Goal: Check status: Check status

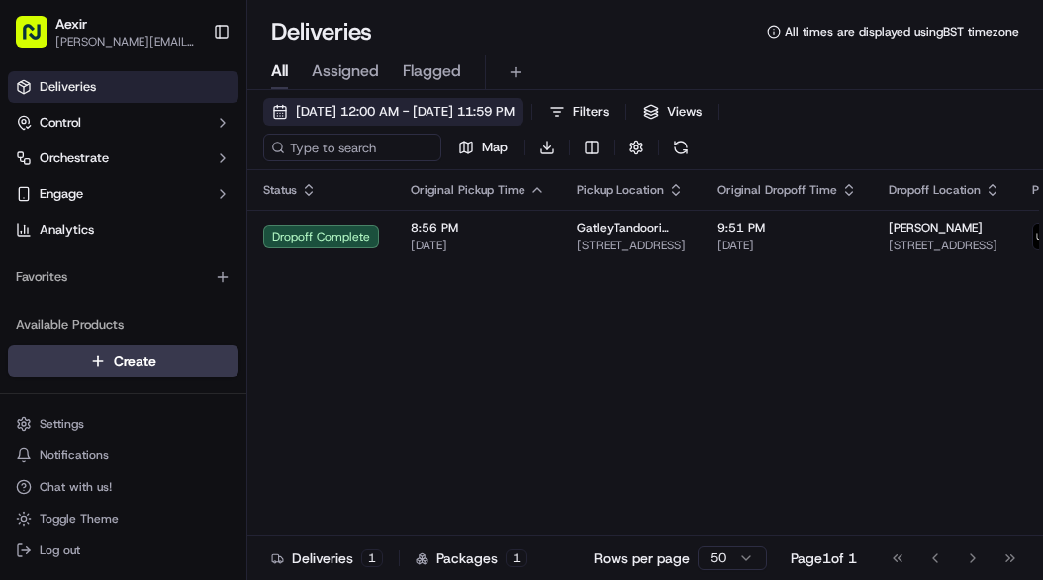
click at [432, 107] on span "[DATE] 12:00 AM - [DATE] 11:59 PM" at bounding box center [405, 112] width 219 height 18
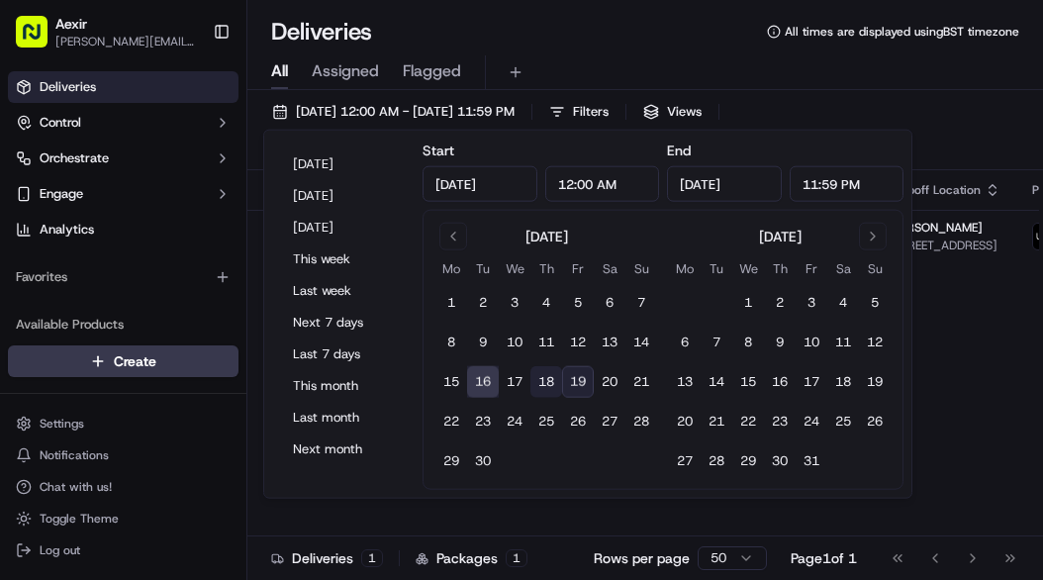
click at [550, 379] on button "18" at bounding box center [546, 382] width 32 height 32
type input "[DATE]"
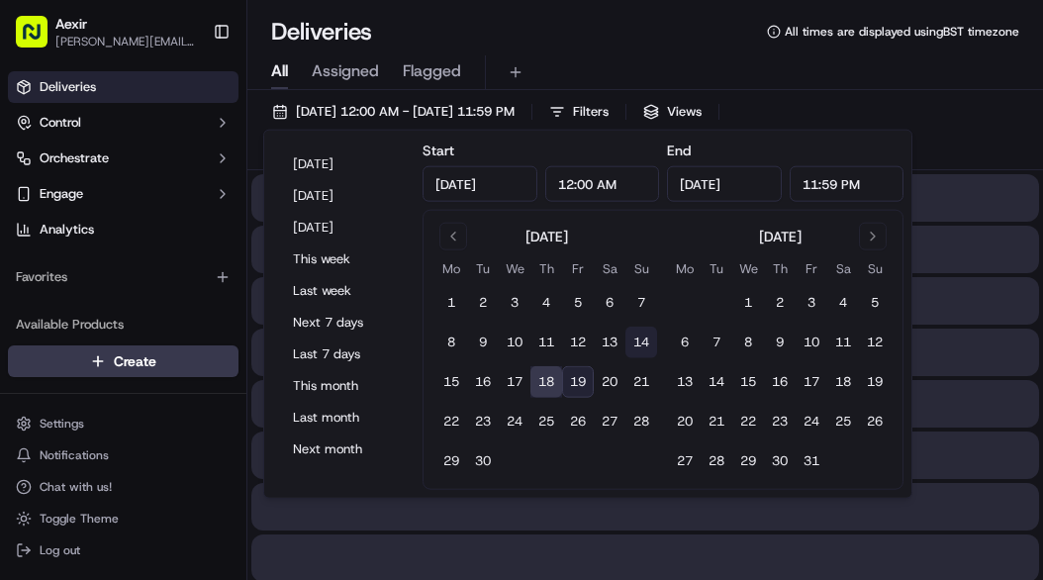
drag, startPoint x: 553, startPoint y: 377, endPoint x: 647, endPoint y: 343, distance: 99.8
click at [555, 376] on button "18" at bounding box center [546, 382] width 32 height 32
click at [948, 127] on div "[DATE] 12:00 AM - [DATE] 11:59 PM Filters Views Map Download" at bounding box center [644, 134] width 795 height 72
